Goal: Task Accomplishment & Management: Use online tool/utility

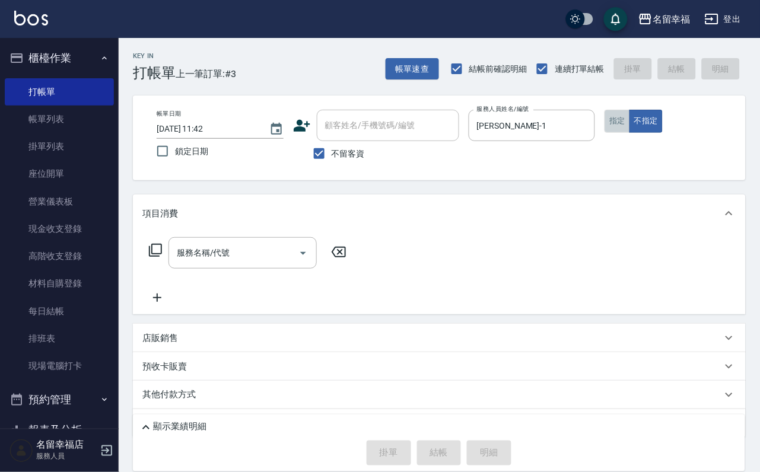
drag, startPoint x: 685, startPoint y: 142, endPoint x: 525, endPoint y: 174, distance: 163.3
click at [630, 133] on button "指定" at bounding box center [618, 121] width 26 height 23
drag, startPoint x: 235, startPoint y: 279, endPoint x: 241, endPoint y: 263, distance: 16.5
click at [235, 269] on div "服務名稱/代號 服務名稱/代號" at bounding box center [243, 252] width 148 height 31
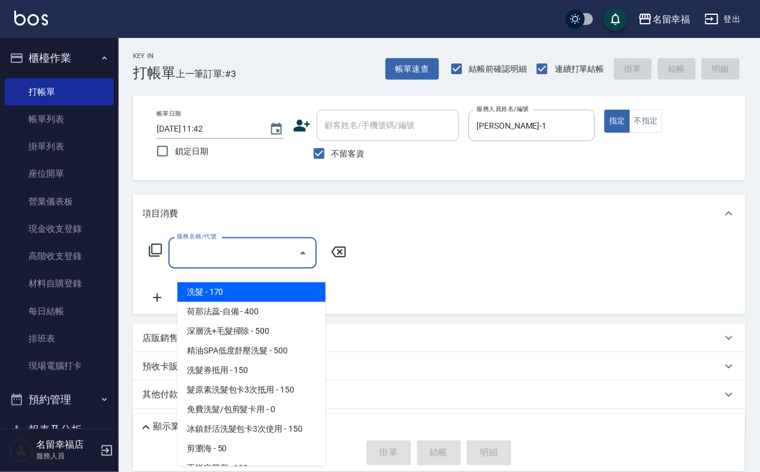
click at [241, 261] on input "服務名稱/代號" at bounding box center [234, 253] width 120 height 21
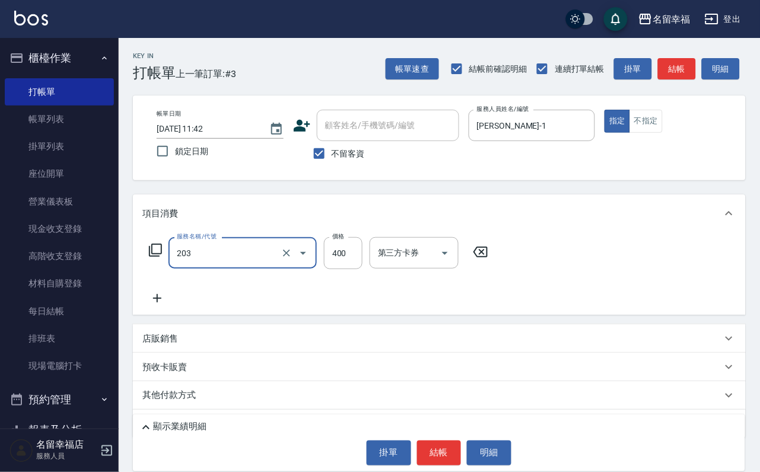
type input "指定單剪(203)"
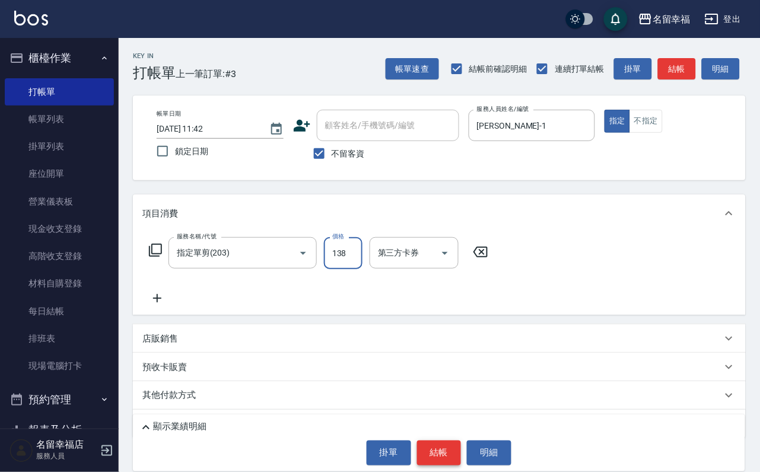
type input "138"
click at [436, 443] on button "結帳" at bounding box center [439, 453] width 44 height 25
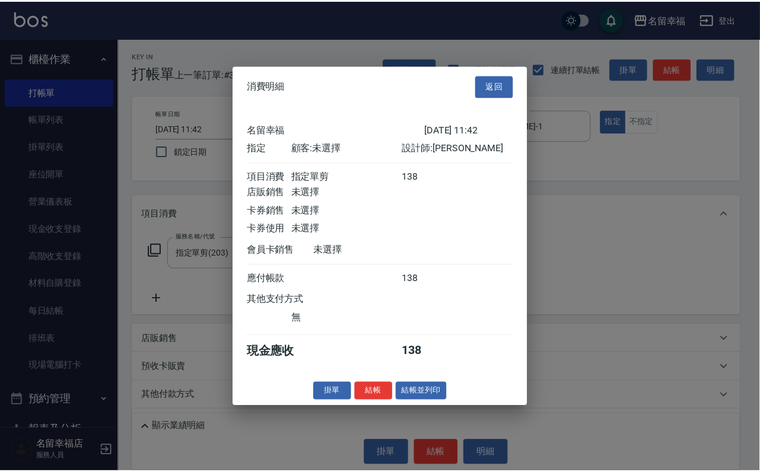
scroll to position [147, 0]
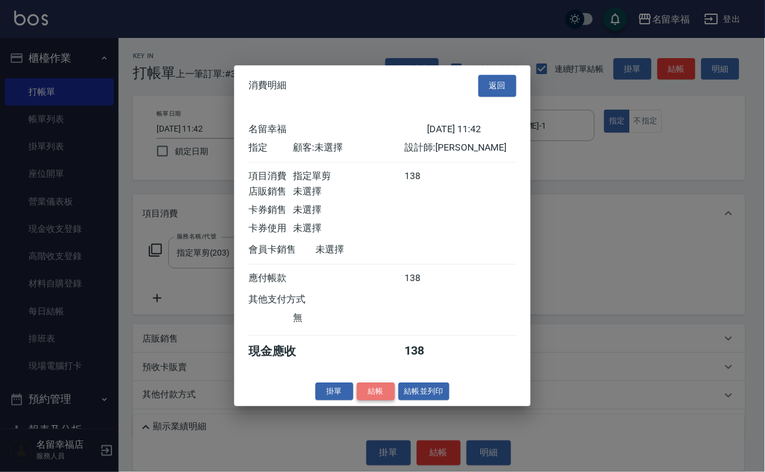
click at [371, 401] on button "結帳" at bounding box center [376, 392] width 38 height 18
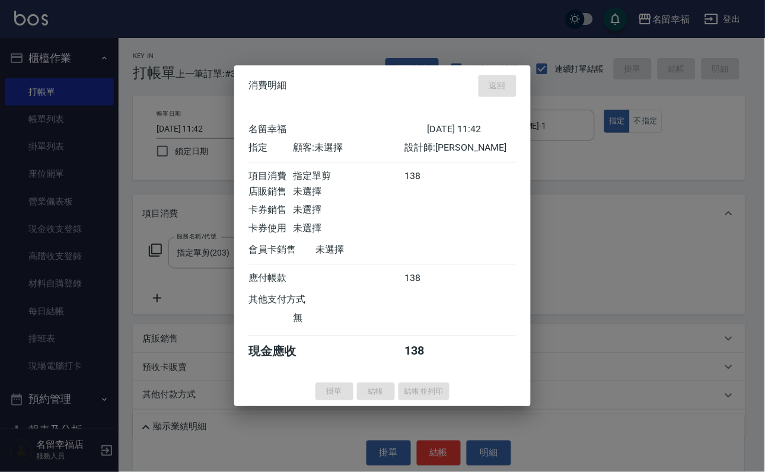
type input "[DATE] 12:21"
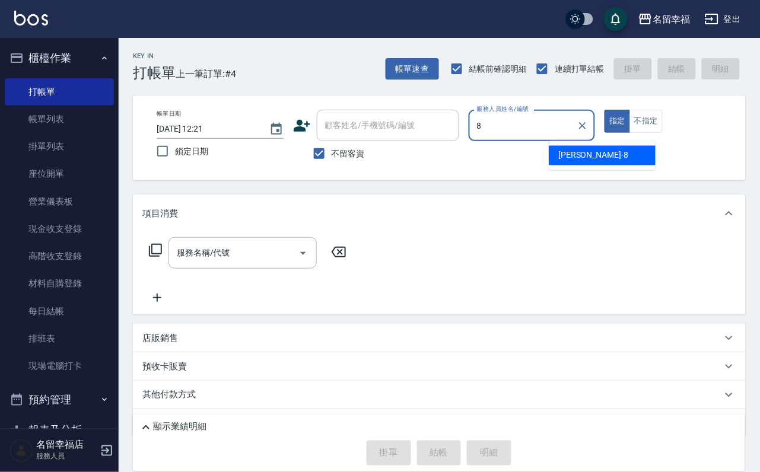
type input "[PERSON_NAME]-8"
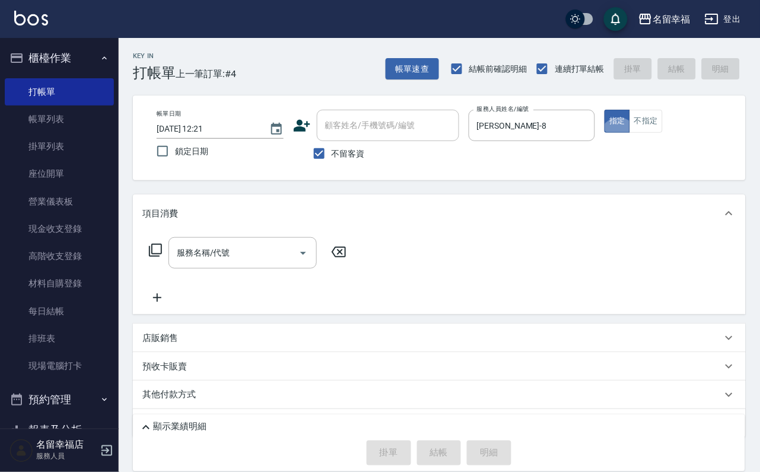
type button "true"
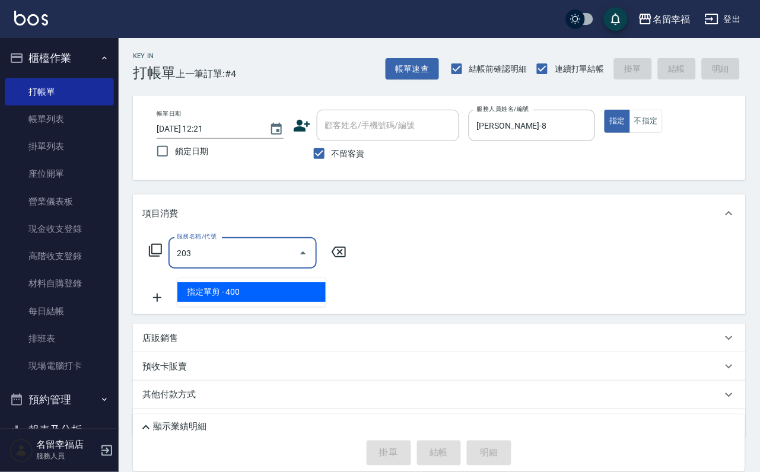
type input "指定單剪(203)"
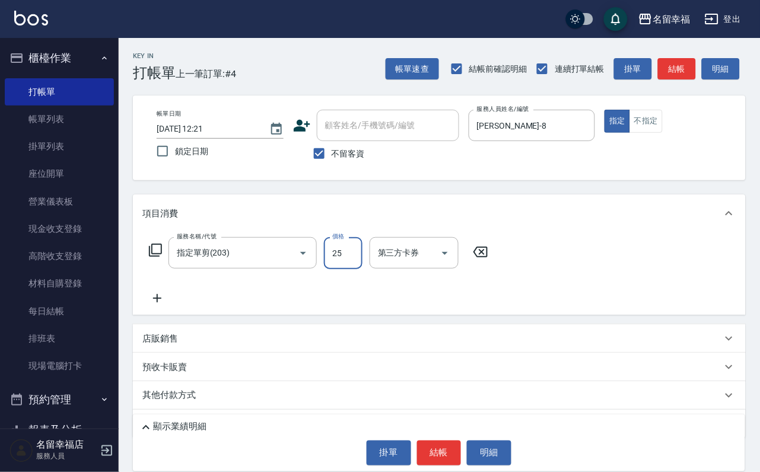
type input "250"
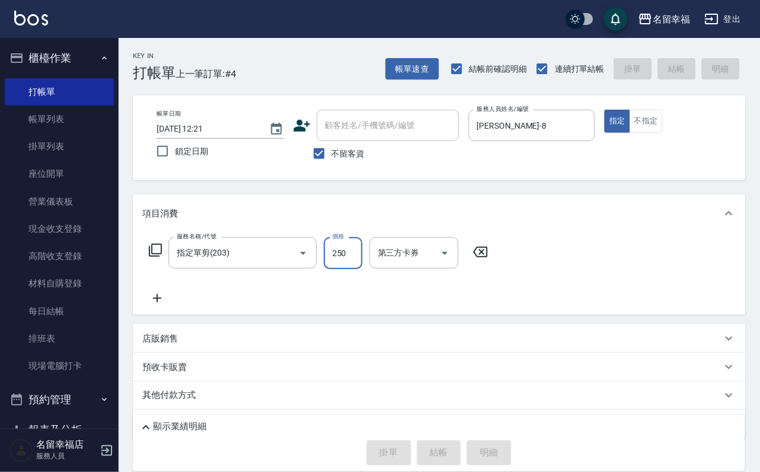
type input "[DATE] 12:41"
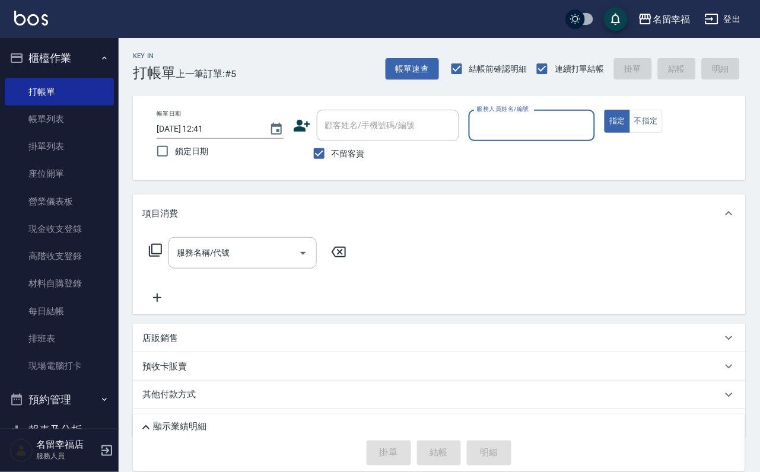
click at [365, 160] on span "不留客資" at bounding box center [348, 154] width 33 height 12
click at [332, 161] on input "不留客資" at bounding box center [319, 153] width 25 height 25
checkbox input "false"
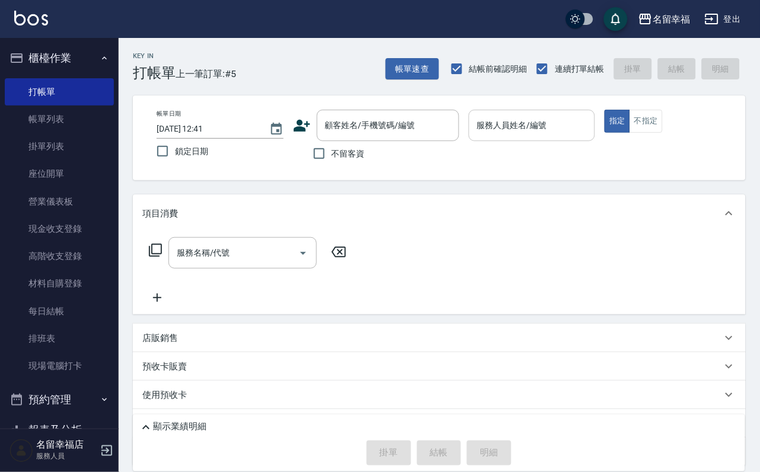
click at [590, 123] on input "服務人員姓名/編號" at bounding box center [532, 125] width 116 height 21
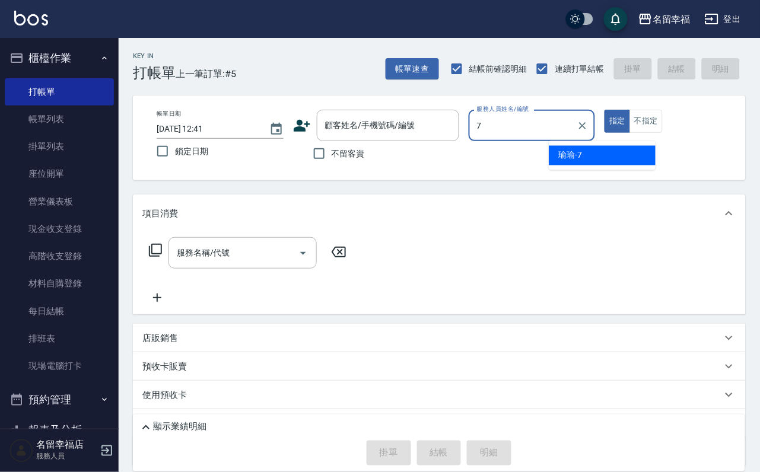
type input "[PERSON_NAME]-7"
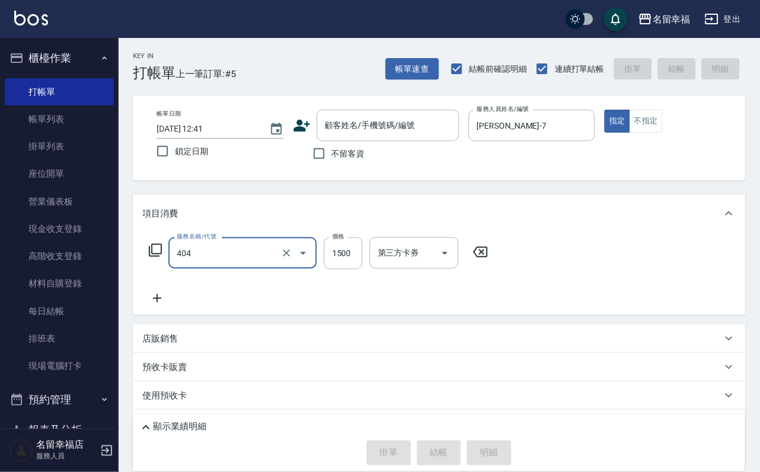
type input "設計染髮(404)"
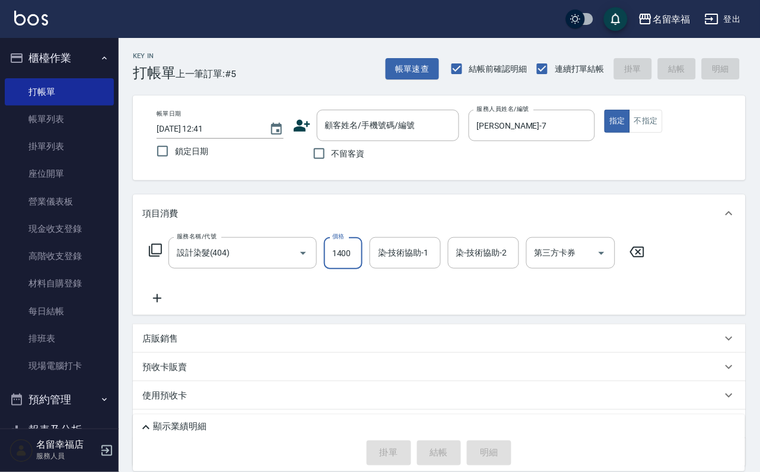
scroll to position [0, 1]
type input "1400"
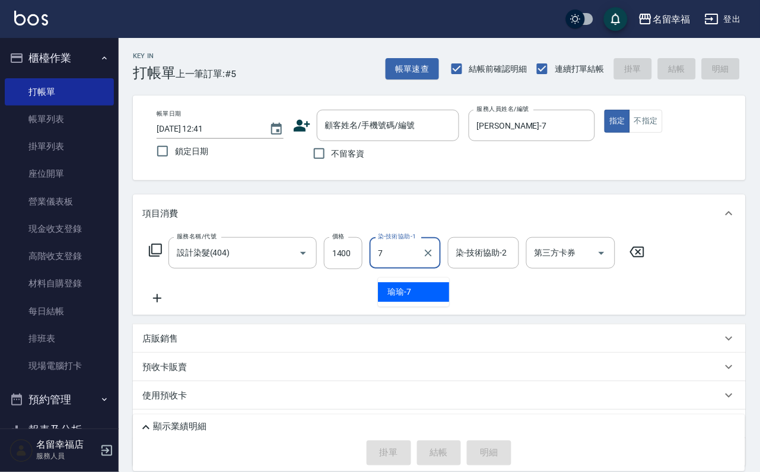
type input "[PERSON_NAME]-7"
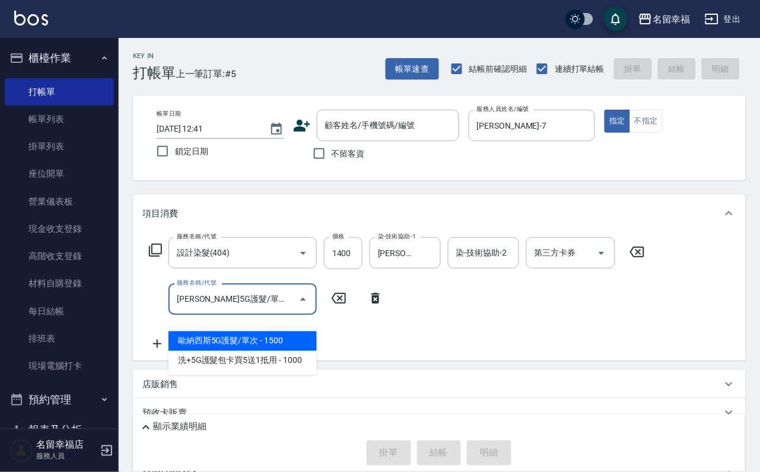
type input "[PERSON_NAME]5G護髮/單次(514)"
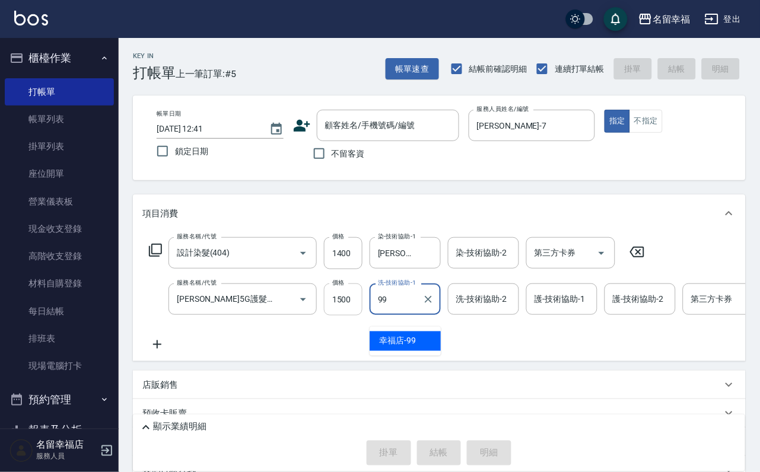
type input "99"
click at [350, 313] on input "1500" at bounding box center [343, 300] width 39 height 32
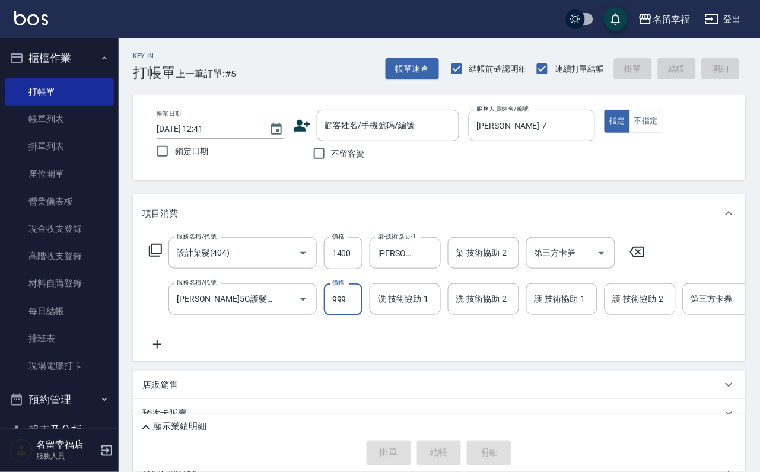
type input "999"
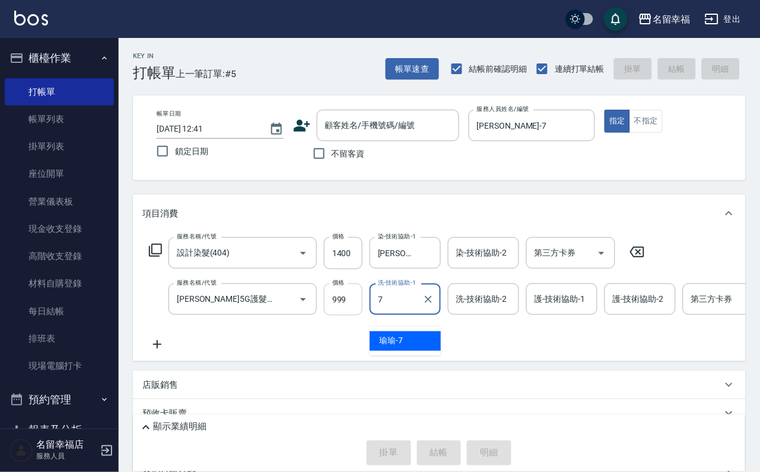
type input "[PERSON_NAME]-7"
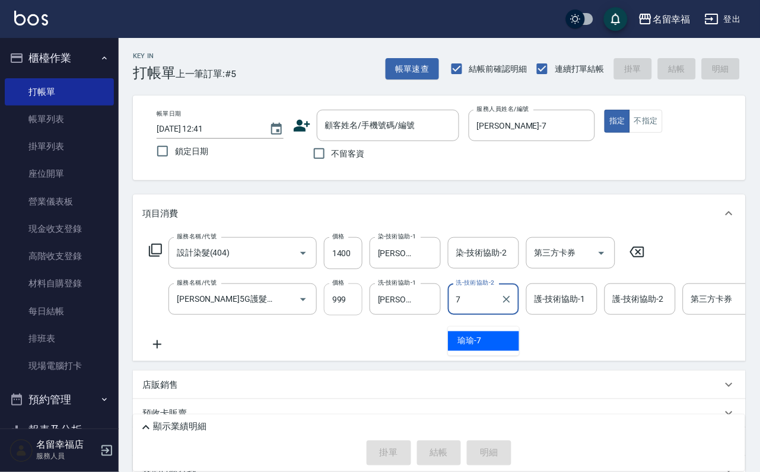
type input "7"
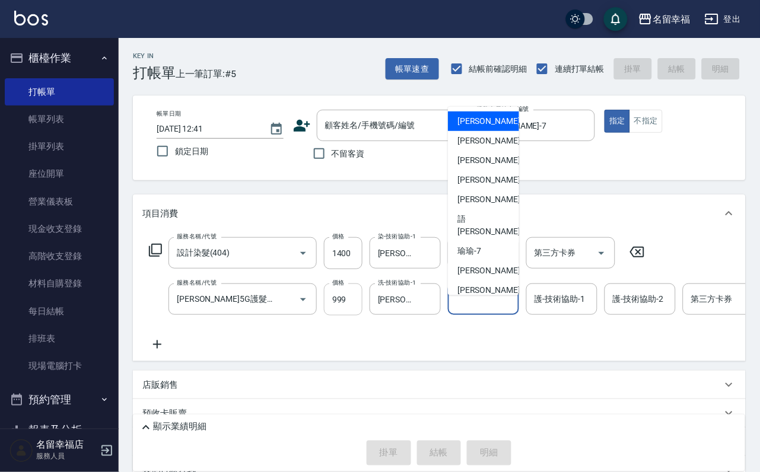
type input "小靜-0"
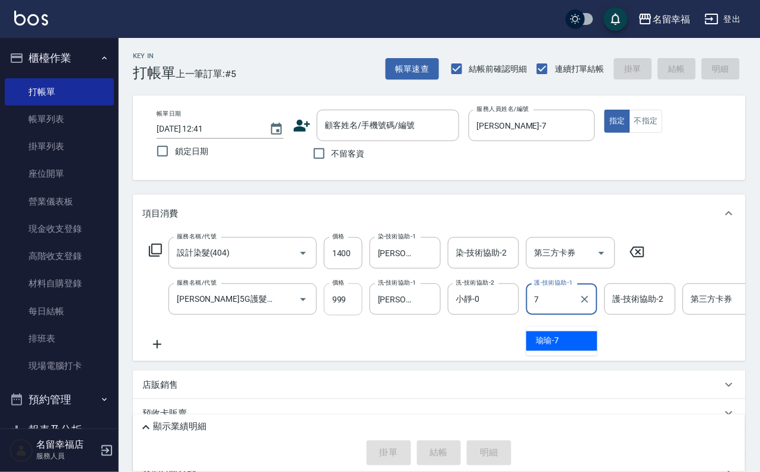
type input "[PERSON_NAME]-7"
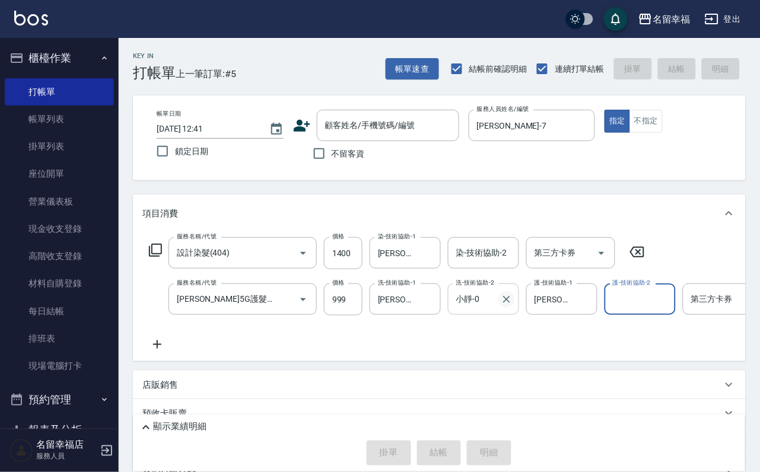
click at [501, 306] on icon "Clear" at bounding box center [507, 300] width 12 height 12
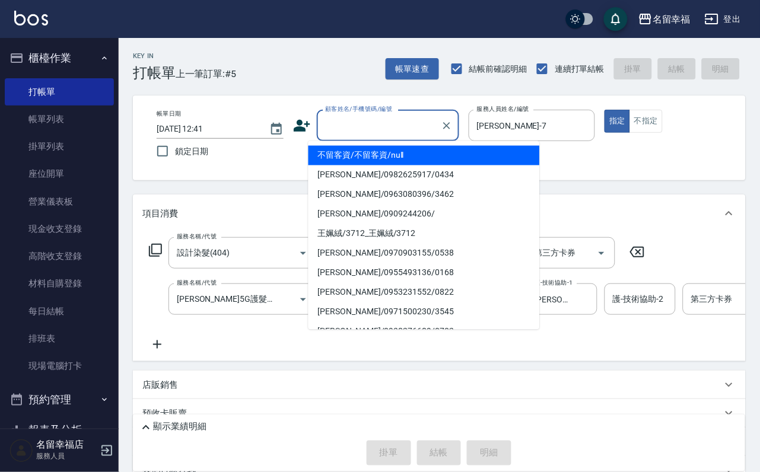
click at [359, 128] on input "顧客姓名/手機號碼/編號" at bounding box center [379, 125] width 114 height 21
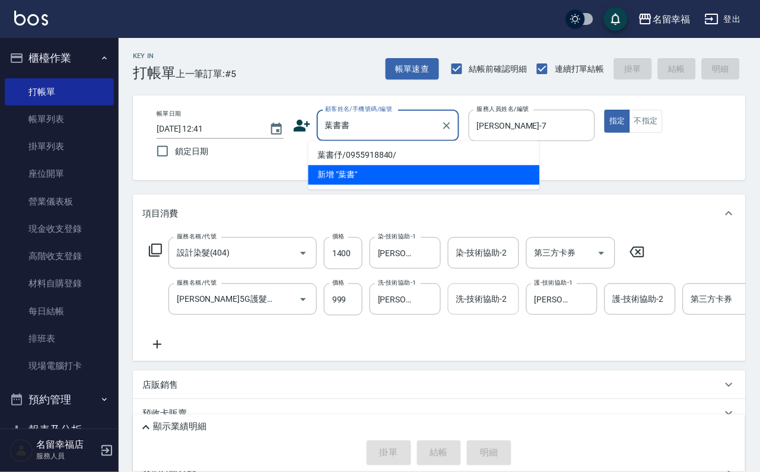
type input "葉書書"
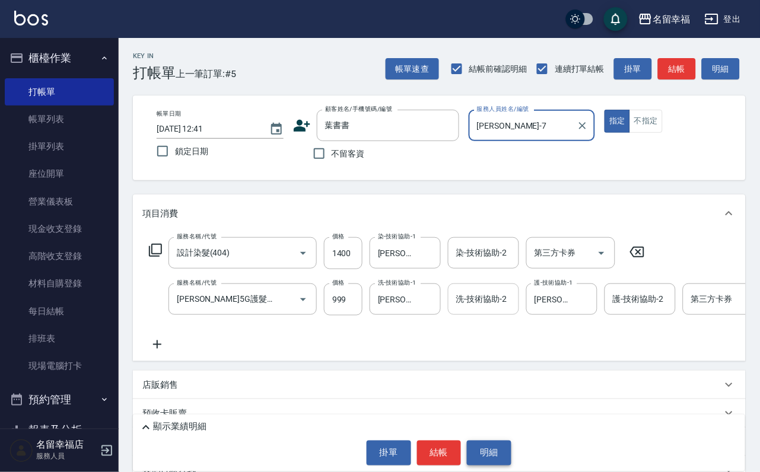
click at [511, 462] on button "明細" at bounding box center [489, 453] width 44 height 25
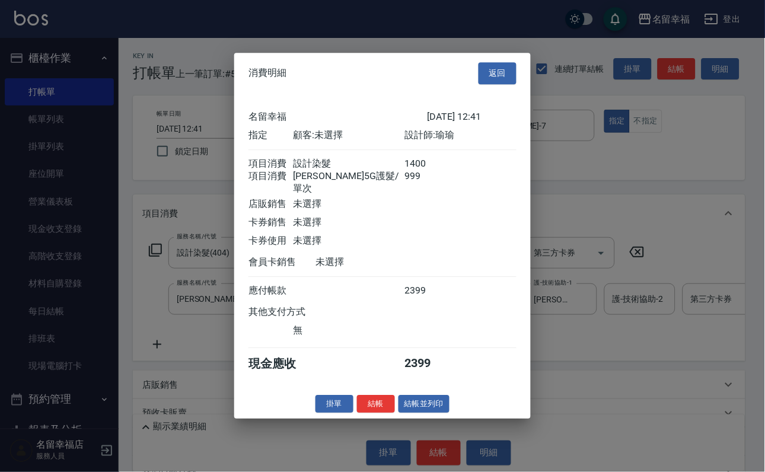
scroll to position [191, 0]
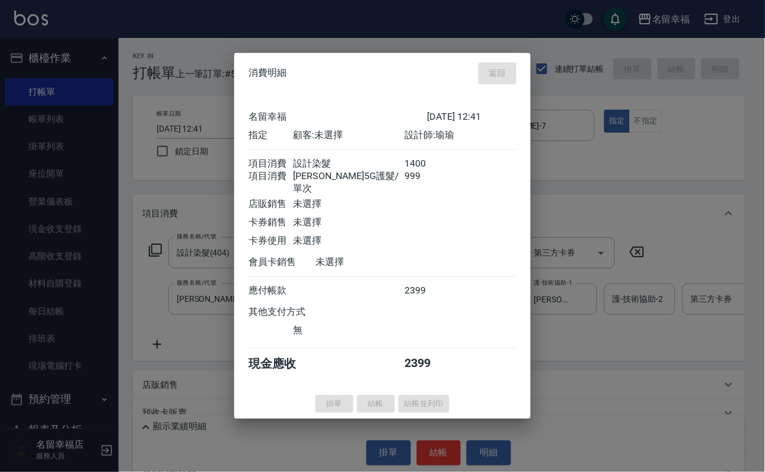
type input "[DATE] 12:47"
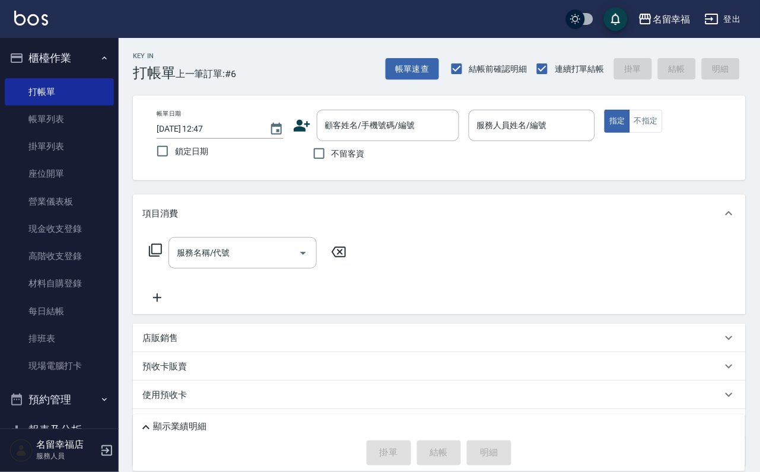
click at [155, 252] on icon at bounding box center [155, 250] width 14 height 14
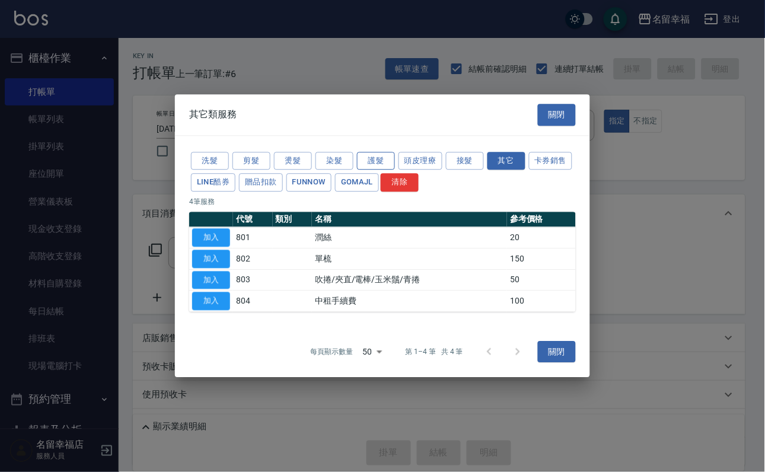
click at [374, 152] on button "護髮" at bounding box center [376, 161] width 38 height 18
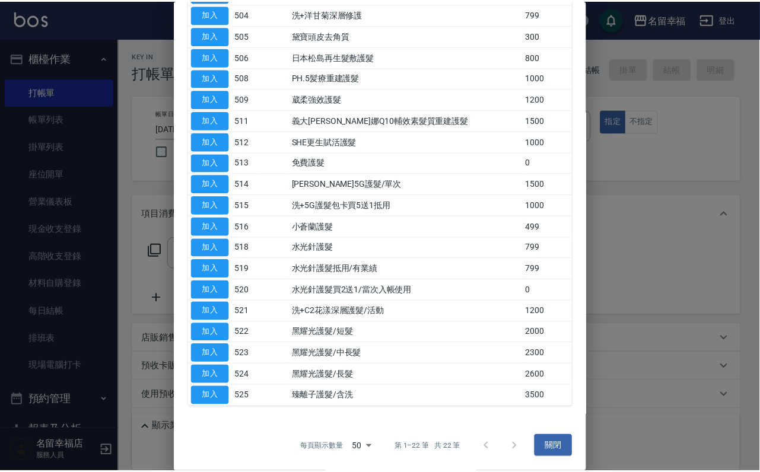
scroll to position [267, 0]
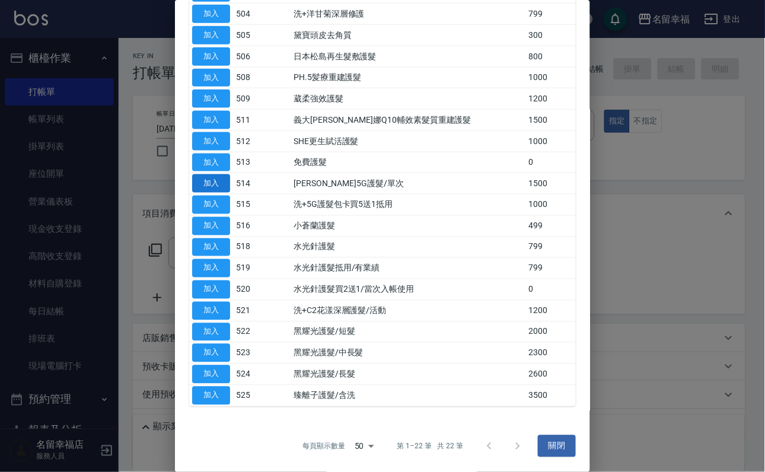
click at [209, 193] on button "加入" at bounding box center [211, 183] width 38 height 18
type input "[PERSON_NAME]5G護髮/單次(514)"
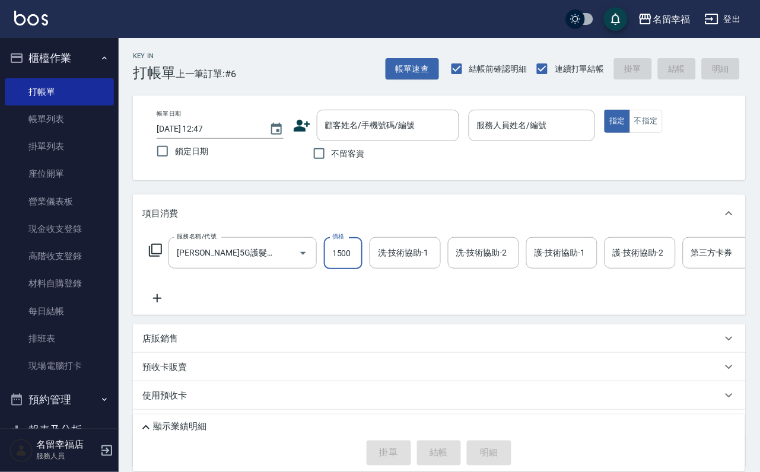
click at [362, 262] on input "1500" at bounding box center [343, 253] width 39 height 32
type input "999"
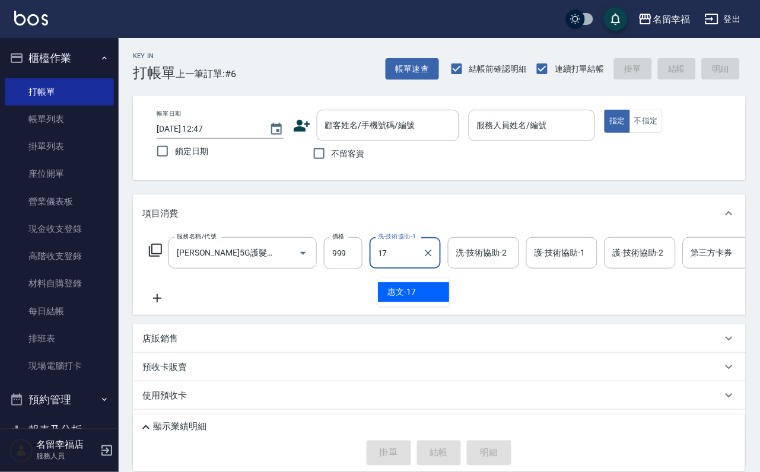
type input "惠文-17"
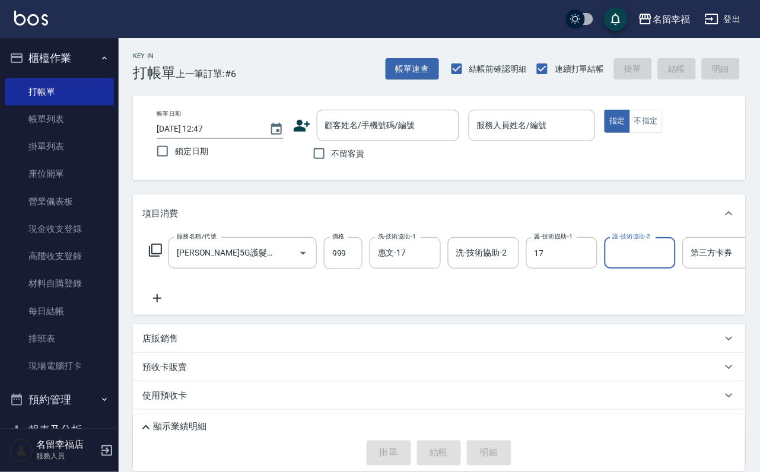
type input "惠文-17"
click at [481, 306] on div "服務名稱/代號 [PERSON_NAME]5G護髮/單次(514) 服務名稱/代號 價格 999 價格 洗-技術協助-1 惠文-17 洗-技術協助-1 洗-技…" at bounding box center [475, 271] width 666 height 68
click at [319, 154] on input "不留客資" at bounding box center [319, 153] width 25 height 25
checkbox input "true"
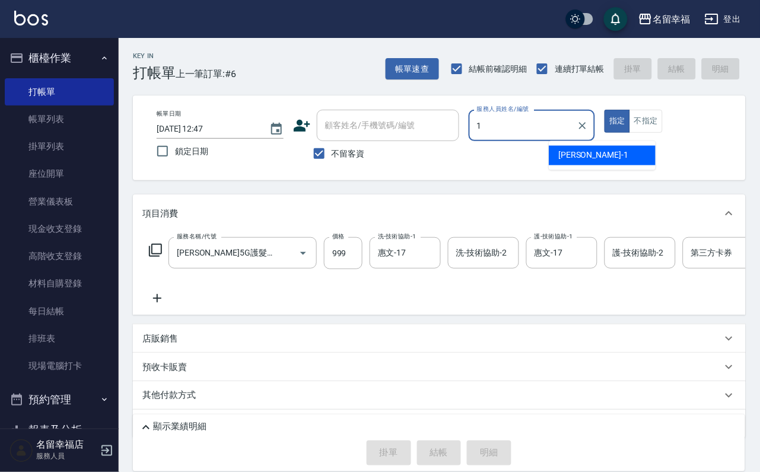
type input "[PERSON_NAME]-1"
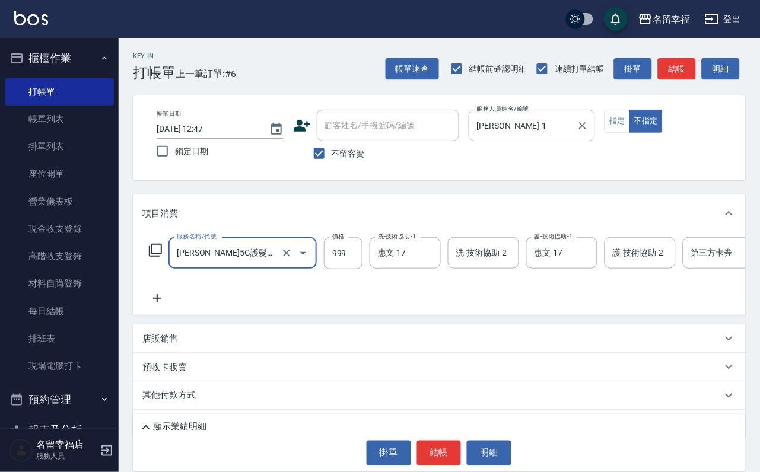
scroll to position [0, 21]
click at [438, 445] on button "結帳" at bounding box center [439, 453] width 44 height 25
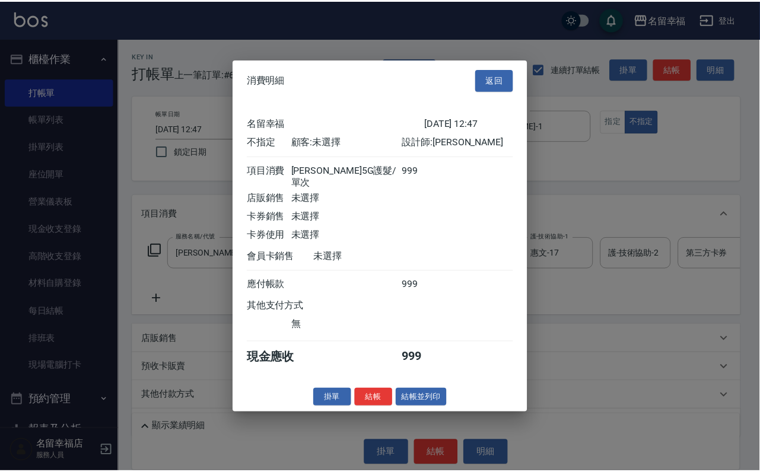
scroll to position [169, 0]
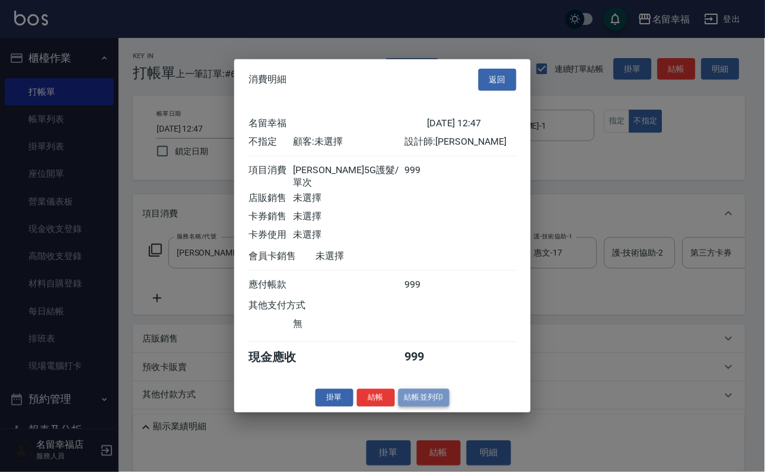
click at [403, 407] on button "結帳並列印" at bounding box center [425, 398] width 52 height 18
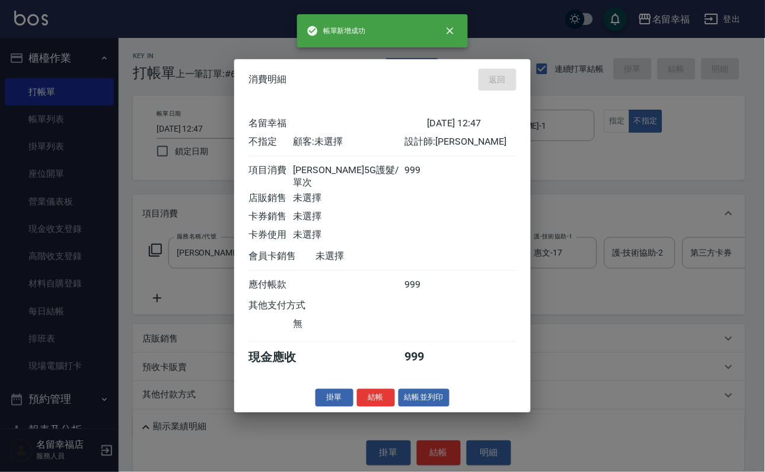
type input "[DATE] 13:01"
